Goal: Task Accomplishment & Management: Use online tool/utility

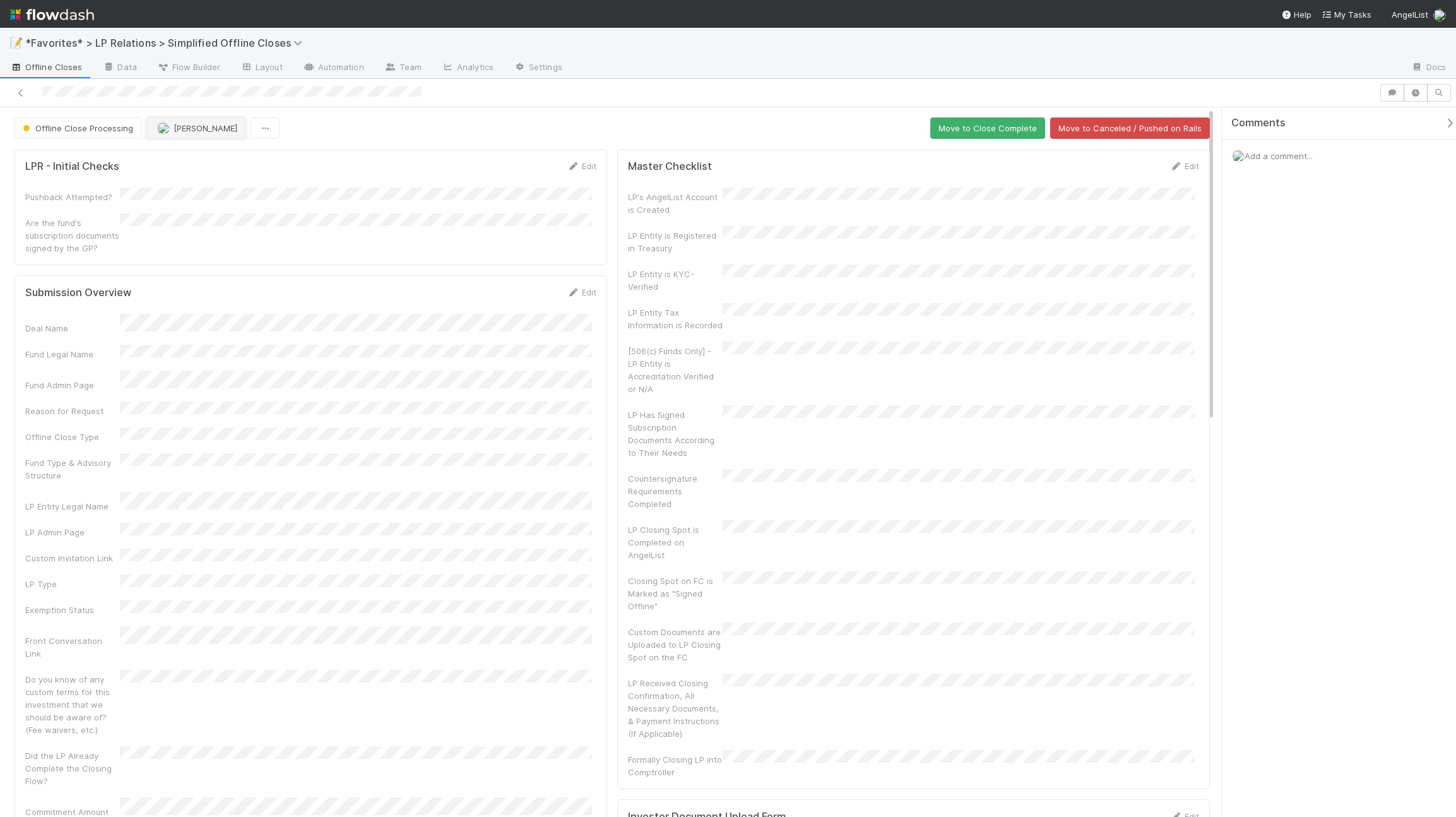
click at [211, 124] on span "[PERSON_NAME]" at bounding box center [205, 128] width 64 height 10
click at [63, 131] on span "Offline Close Processing" at bounding box center [77, 128] width 113 height 10
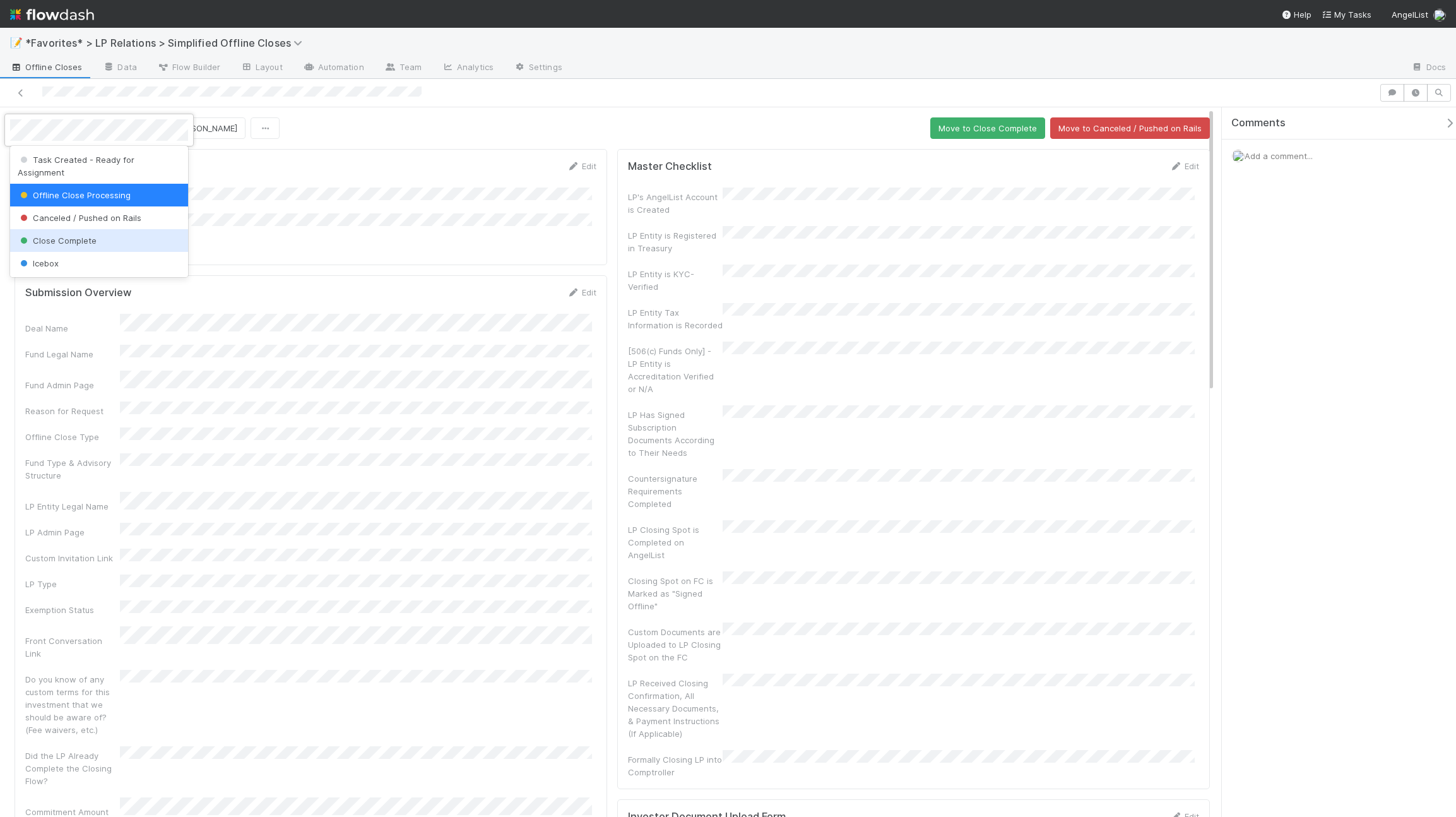
click at [77, 229] on div "Close Complete" at bounding box center [99, 240] width 178 height 23
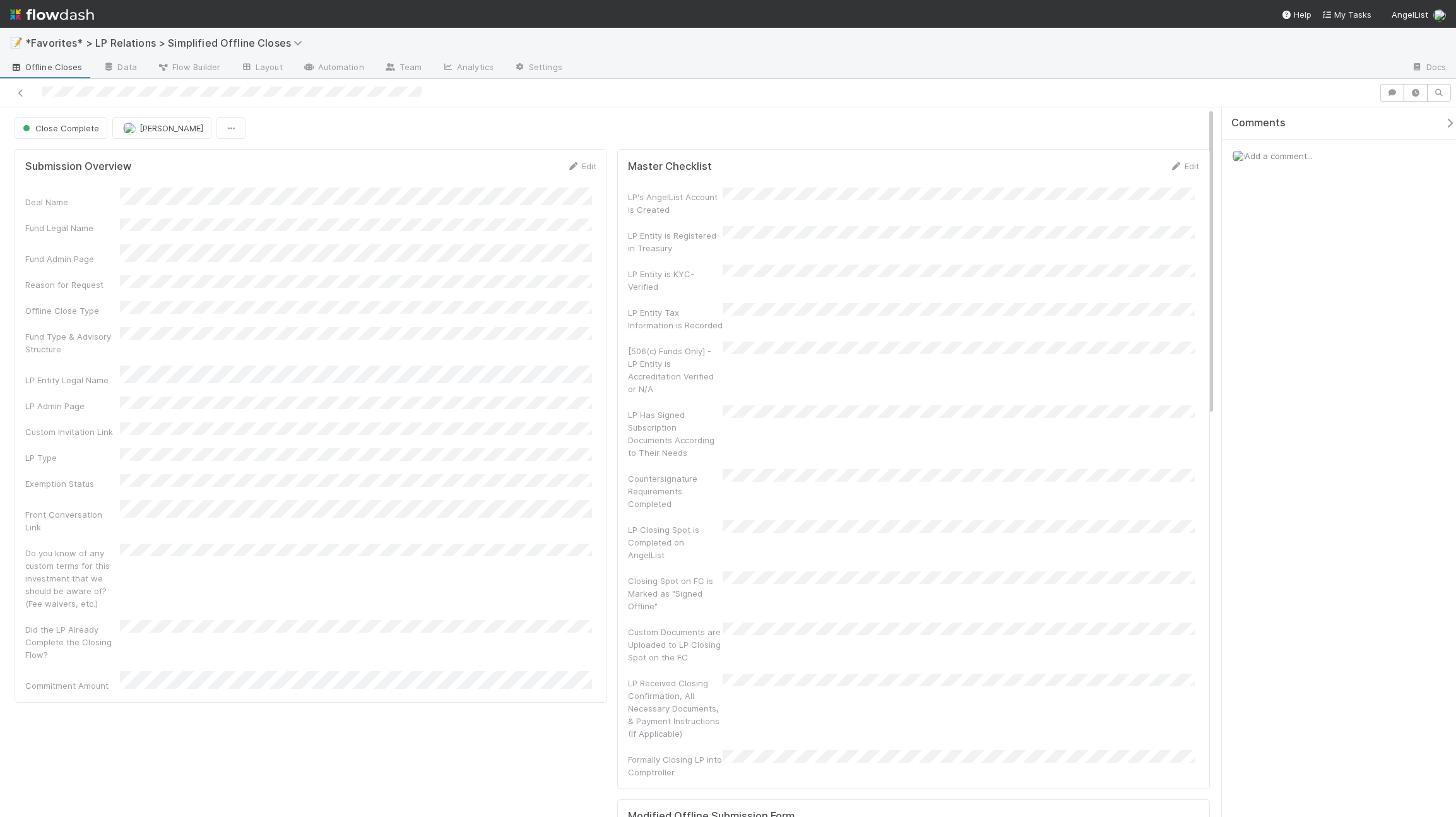
click at [808, 88] on div at bounding box center [690, 92] width 1369 height 17
click at [567, 162] on icon at bounding box center [573, 166] width 13 height 8
click at [553, 154] on div "Submission Overview Save Cancel Deal Name Fund Legal Name Fund Admin Page Reaso…" at bounding box center [310, 508] width 592 height 720
click at [522, 167] on button "Save" at bounding box center [529, 171] width 36 height 22
